Goal: Information Seeking & Learning: Learn about a topic

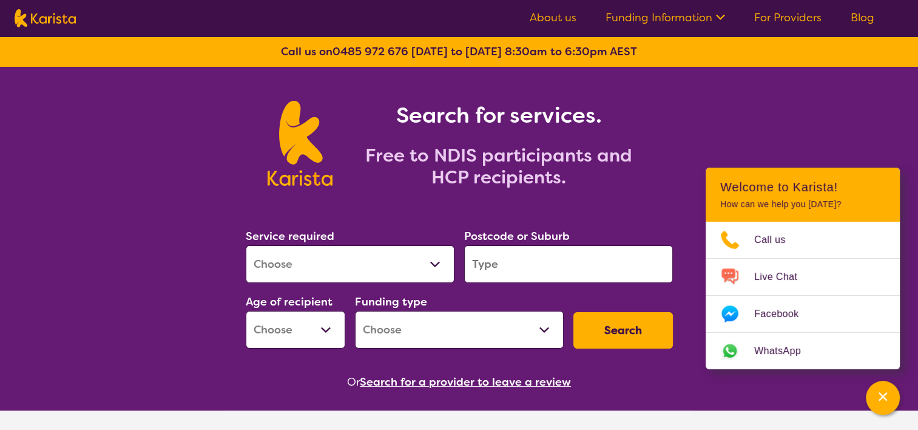
click at [362, 266] on select "Allied Health Assistant Assessment ([MEDICAL_DATA] or [MEDICAL_DATA]) Behaviour…" at bounding box center [350, 264] width 209 height 38
select select "[MEDICAL_DATA]"
click at [246, 245] on select "Allied Health Assistant Assessment ([MEDICAL_DATA] or [MEDICAL_DATA]) Behaviour…" at bounding box center [350, 264] width 209 height 38
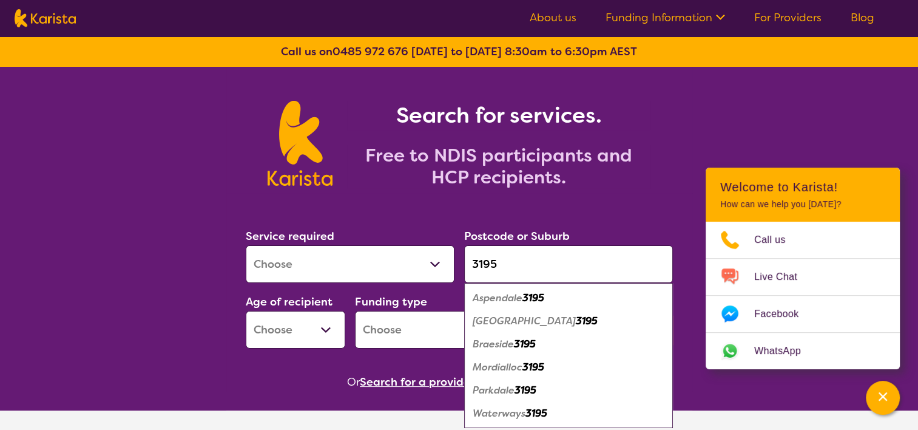
type input "3195"
click at [500, 298] on em "Aspendale" at bounding box center [498, 297] width 50 height 13
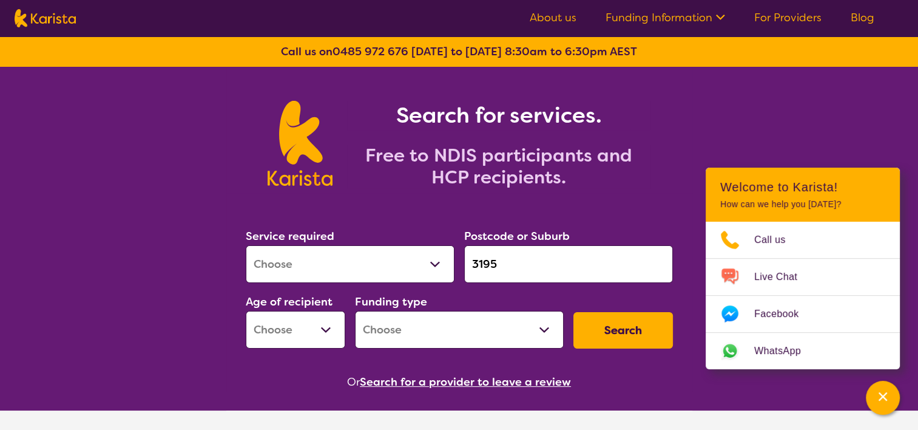
click at [315, 332] on select "Early Childhood - 0 to 9 Child - 10 to 11 Adolescent - 12 to 17 Adult - 18 to 6…" at bounding box center [295, 330] width 99 height 38
select select "EC"
click at [246, 311] on select "Early Childhood - 0 to 9 Child - 10 to 11 Adolescent - 12 to 17 Adult - 18 to 6…" at bounding box center [295, 330] width 99 height 38
click at [418, 340] on select "Home Care Package (HCP) National Disability Insurance Scheme (NDIS) I don't know" at bounding box center [459, 330] width 209 height 38
select select "i-don-t-know"
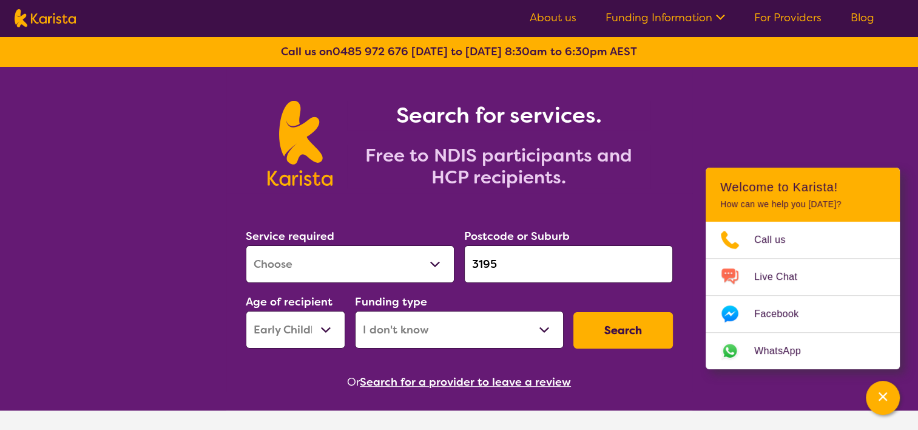
click at [355, 311] on select "Home Care Package (HCP) National Disability Insurance Scheme (NDIS) I don't know" at bounding box center [459, 330] width 209 height 38
click at [624, 334] on button "Search" at bounding box center [622, 330] width 99 height 36
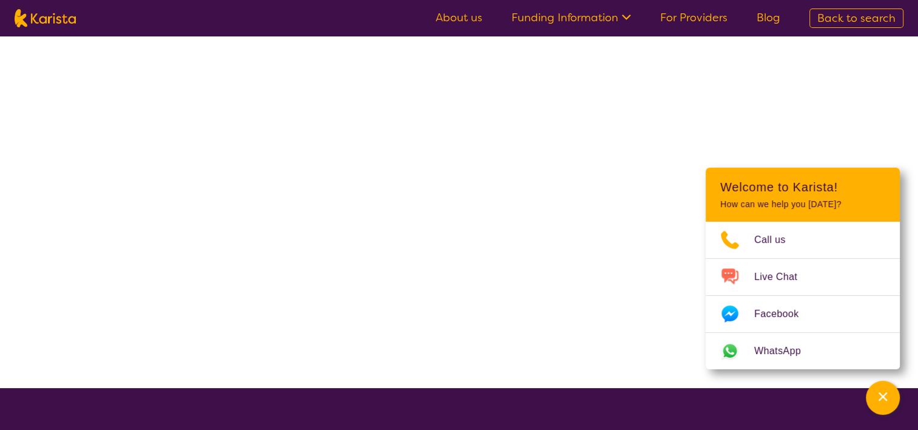
select select "[MEDICAL_DATA]"
select select "EC"
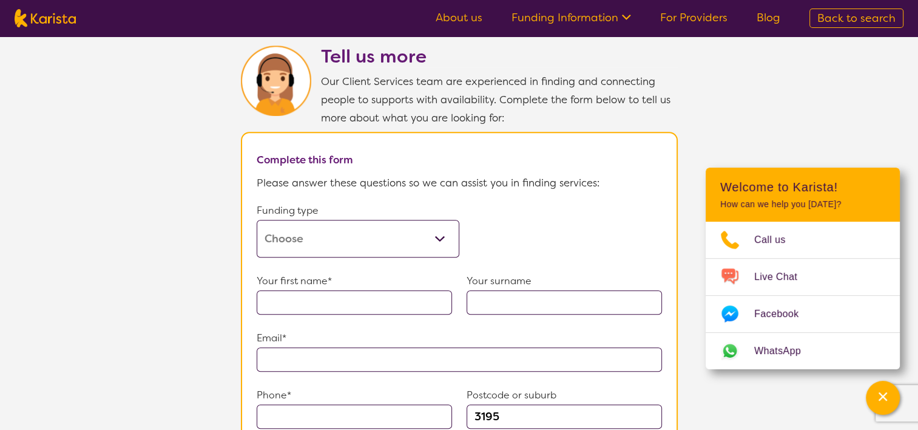
scroll to position [667, 0]
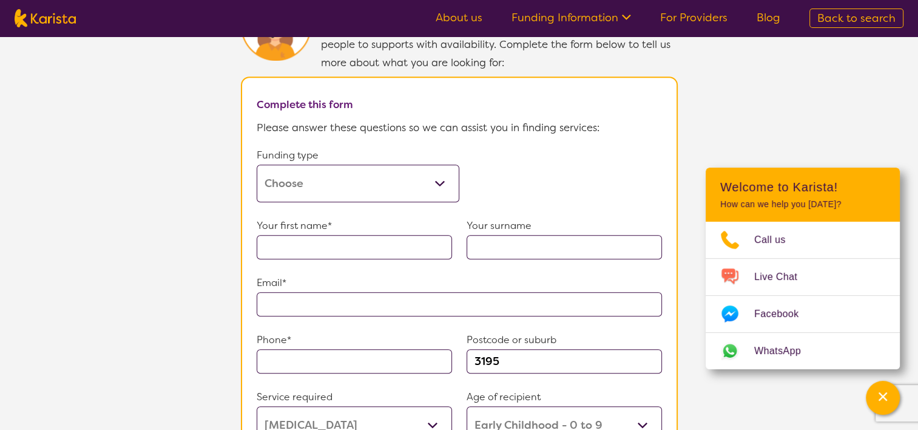
click at [412, 179] on select "Home Care Package (HCP) Home Care Package - Level 1 Home Care Package - Level 2…" at bounding box center [358, 183] width 203 height 38
click at [564, 177] on form "Funding type Home Care Package (HCP) Home Care Package - Level 1 Home Care Pack…" at bounding box center [459, 389] width 405 height 486
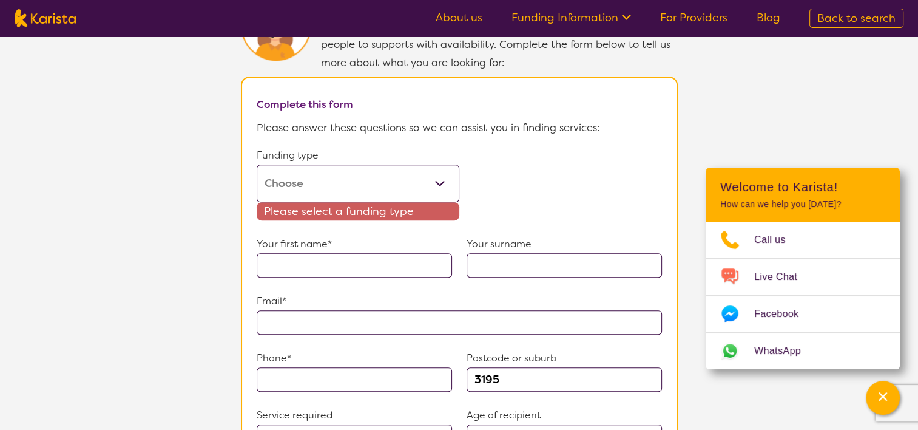
click at [374, 178] on select "Home Care Package (HCP) Home Care Package - Level 1 Home Care Package - Level 2…" at bounding box center [358, 183] width 203 height 38
select select "self-funded"
click at [257, 164] on select "Home Care Package (HCP) Home Care Package - Level 1 Home Care Package - Level 2…" at bounding box center [358, 183] width 203 height 38
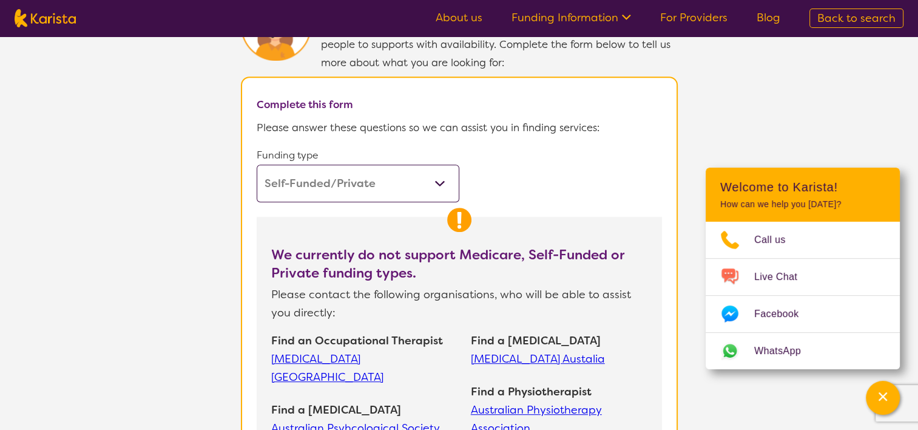
scroll to position [728, 0]
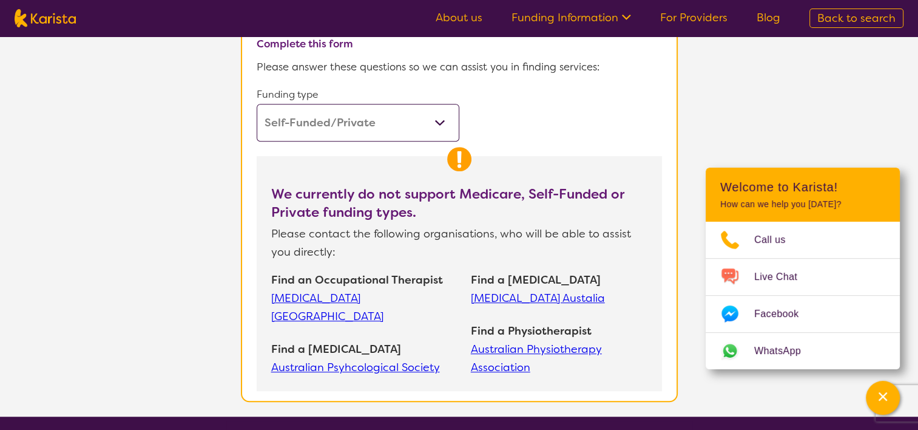
click at [395, 293] on link "[MEDICAL_DATA] [GEOGRAPHIC_DATA]" at bounding box center [364, 307] width 187 height 36
